Goal: Task Accomplishment & Management: Manage account settings

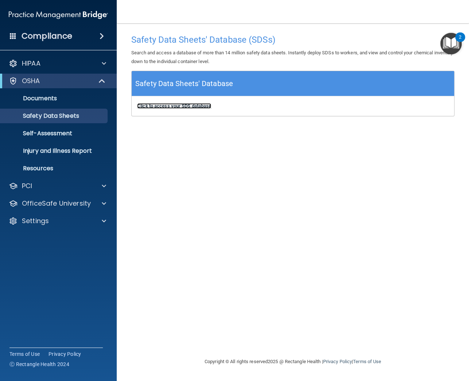
click at [195, 105] on b "Click to access your SDS database" at bounding box center [174, 105] width 74 height 5
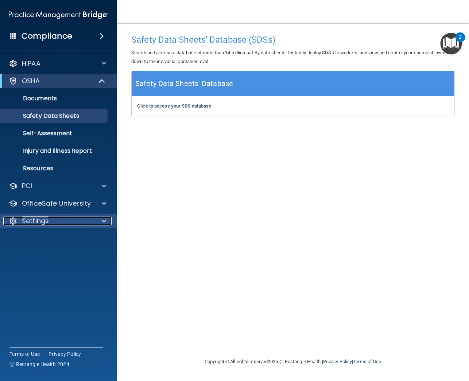
click at [68, 217] on div "Settings" at bounding box center [48, 221] width 90 height 9
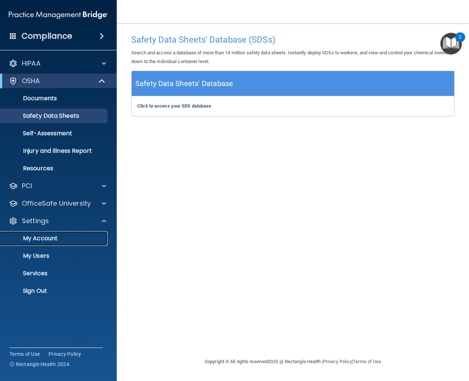
click at [51, 239] on p "My Account" at bounding box center [55, 238] width 100 height 7
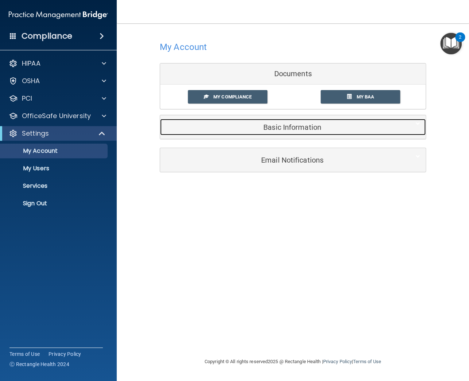
click at [303, 125] on h5 "Basic Information" at bounding box center [282, 127] width 232 height 8
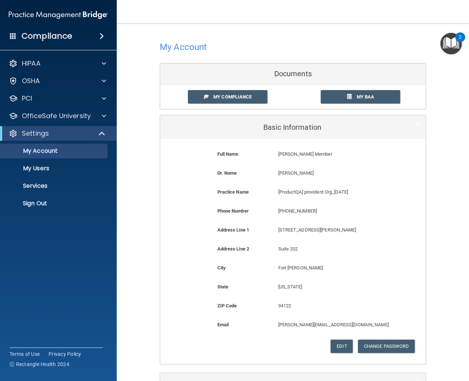
click at [292, 190] on p "[ProductQA] provident Org_[DATE]" at bounding box center [333, 192] width 111 height 9
click at [291, 189] on p "[ProductQA] provident Org_[DATE]" at bounding box center [333, 192] width 111 height 9
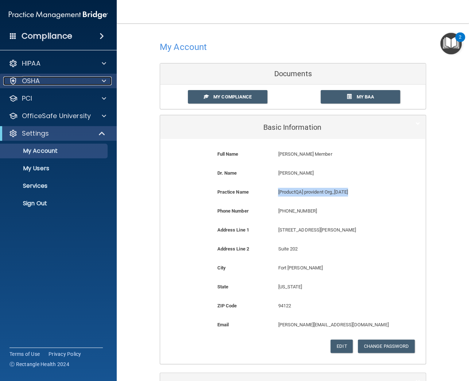
click at [53, 80] on div "OSHA" at bounding box center [48, 81] width 90 height 9
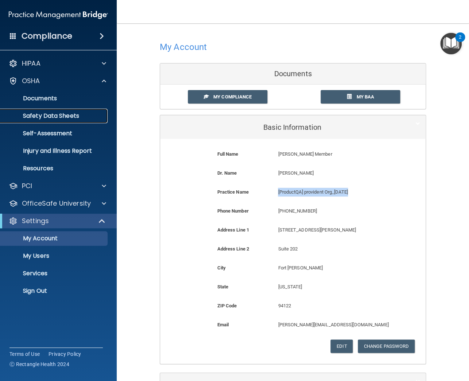
click at [60, 116] on p "Safety Data Sheets" at bounding box center [55, 115] width 100 height 7
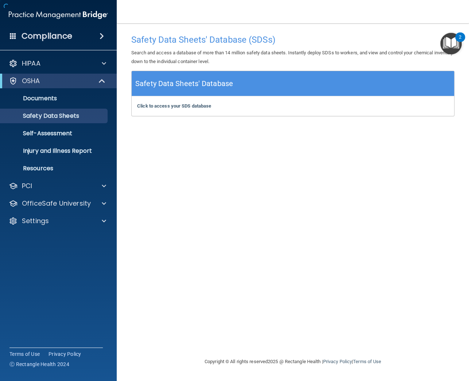
click at [204, 138] on div "Safety Data Sheets' Database (SDSs) Search and access a database of more than 1…" at bounding box center [292, 191] width 323 height 320
click at [175, 107] on b "Click to access your SDS database" at bounding box center [174, 105] width 74 height 5
drag, startPoint x: 194, startPoint y: 193, endPoint x: 185, endPoint y: 139, distance: 54.8
click at [192, 181] on div "Safety Data Sheets' Database (SDSs) Search and access a database of more than 1…" at bounding box center [292, 191] width 323 height 320
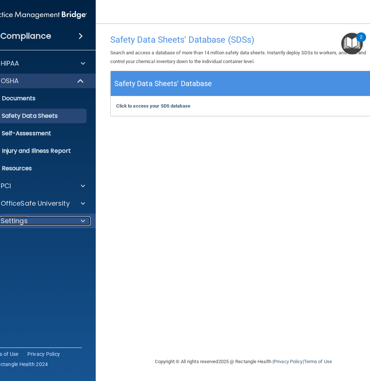
click at [55, 224] on div "Settings" at bounding box center [27, 221] width 90 height 9
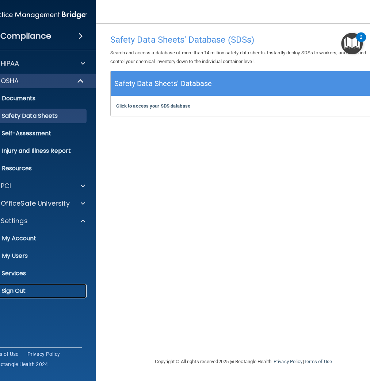
click at [30, 290] on p "Sign Out" at bounding box center [34, 290] width 100 height 7
